Goal: Register for event/course

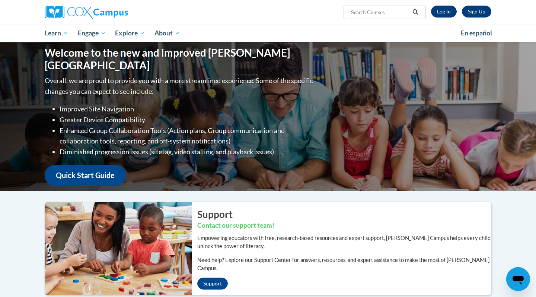
click at [446, 9] on link "Log In" at bounding box center [444, 12] width 26 height 12
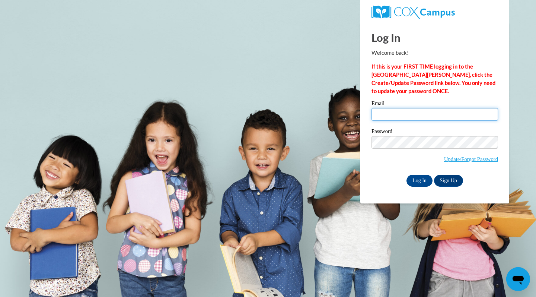
type input "isabelanbenitez@gmail.com"
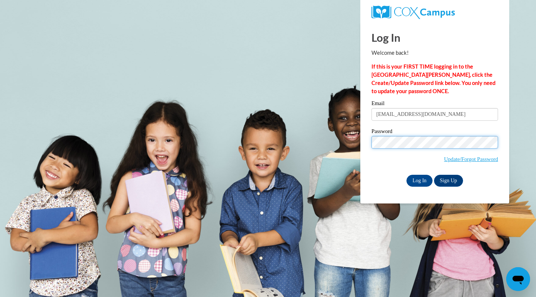
click at [419, 179] on input "Log In" at bounding box center [420, 181] width 26 height 12
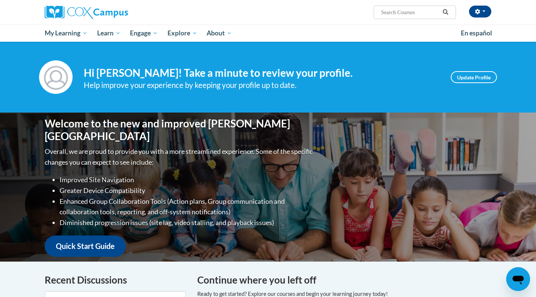
click at [403, 12] on input "Search..." at bounding box center [411, 12] width 60 height 9
type input "teaching writing"
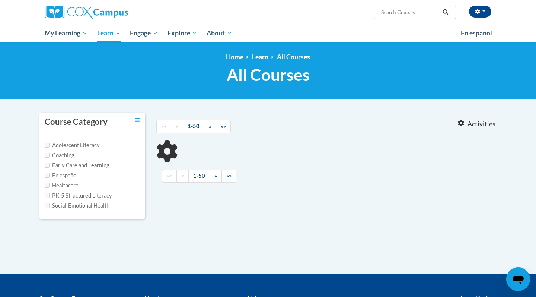
type input "teaching writing"
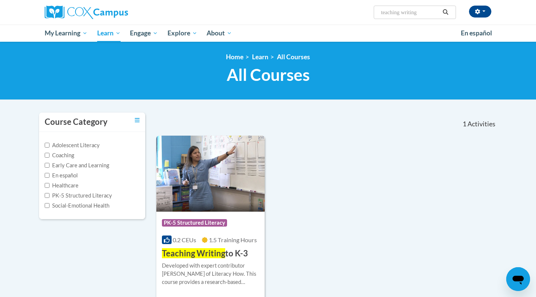
click at [217, 257] on span "Teaching Writing" at bounding box center [193, 253] width 63 height 10
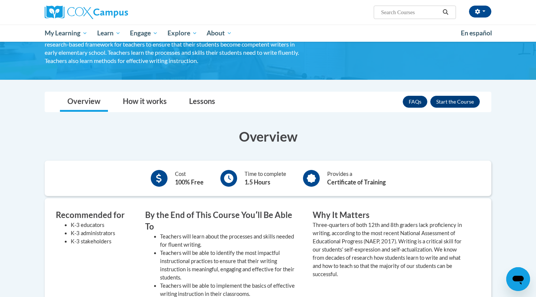
scroll to position [74, 0]
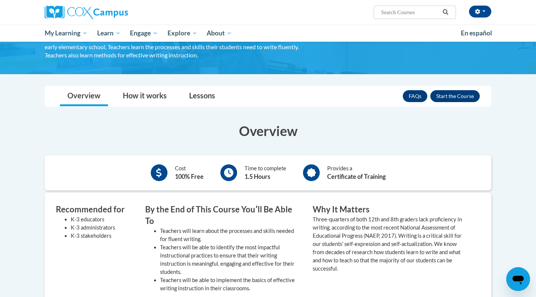
click at [450, 99] on button "Enroll" at bounding box center [456, 96] width 50 height 12
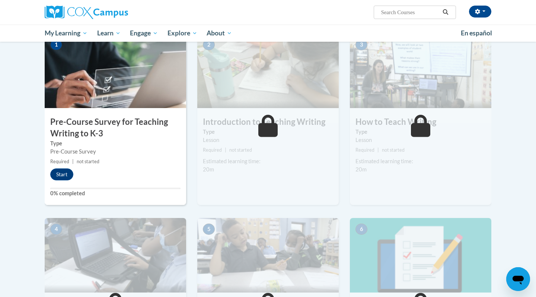
scroll to position [159, 0]
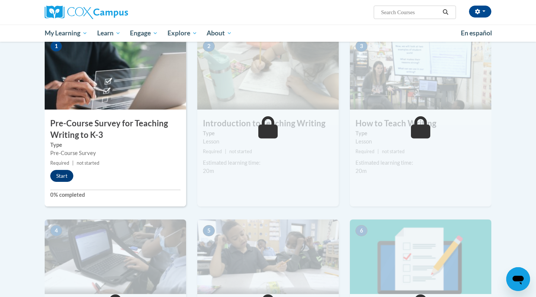
click at [57, 177] on button "Start" at bounding box center [61, 176] width 23 height 12
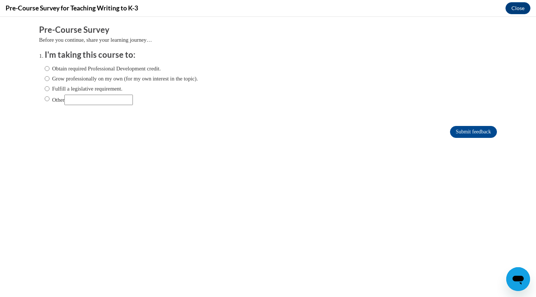
scroll to position [0, 0]
click at [462, 130] on input "Submit feedback" at bounding box center [473, 132] width 47 height 12
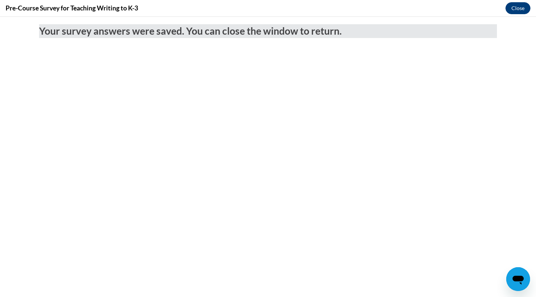
click at [520, 11] on button "Close" at bounding box center [518, 8] width 25 height 12
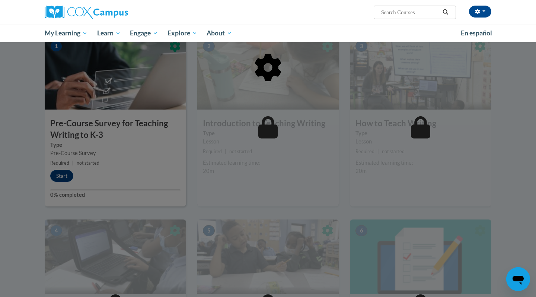
click at [59, 174] on div at bounding box center [268, 106] width 447 height 142
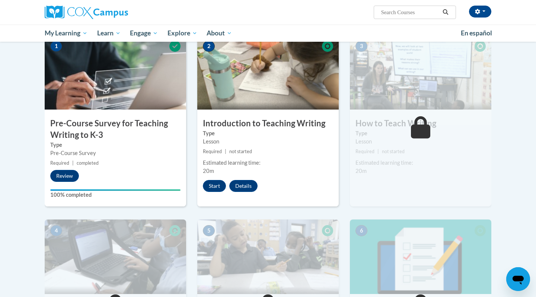
click at [59, 174] on button "Review" at bounding box center [64, 176] width 29 height 12
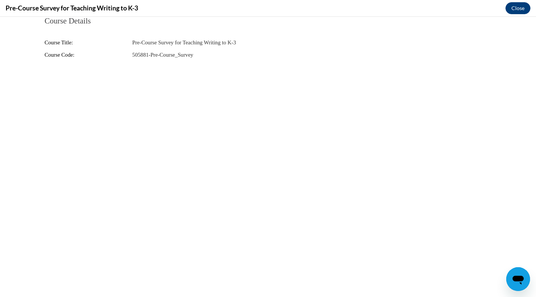
click at [519, 3] on button "Close" at bounding box center [518, 8] width 25 height 12
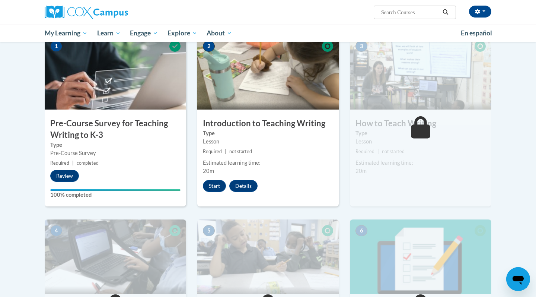
click at [209, 184] on button "Start" at bounding box center [214, 186] width 23 height 12
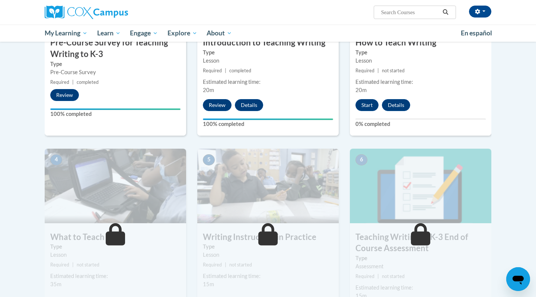
scroll to position [221, 0]
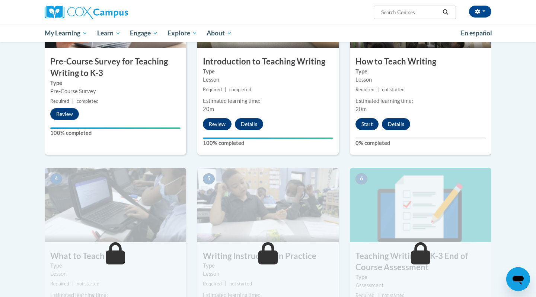
click at [365, 124] on button "Start" at bounding box center [367, 124] width 23 height 12
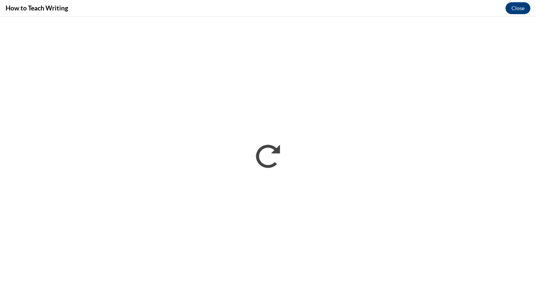
scroll to position [0, 0]
